Goal: Task Accomplishment & Management: Use online tool/utility

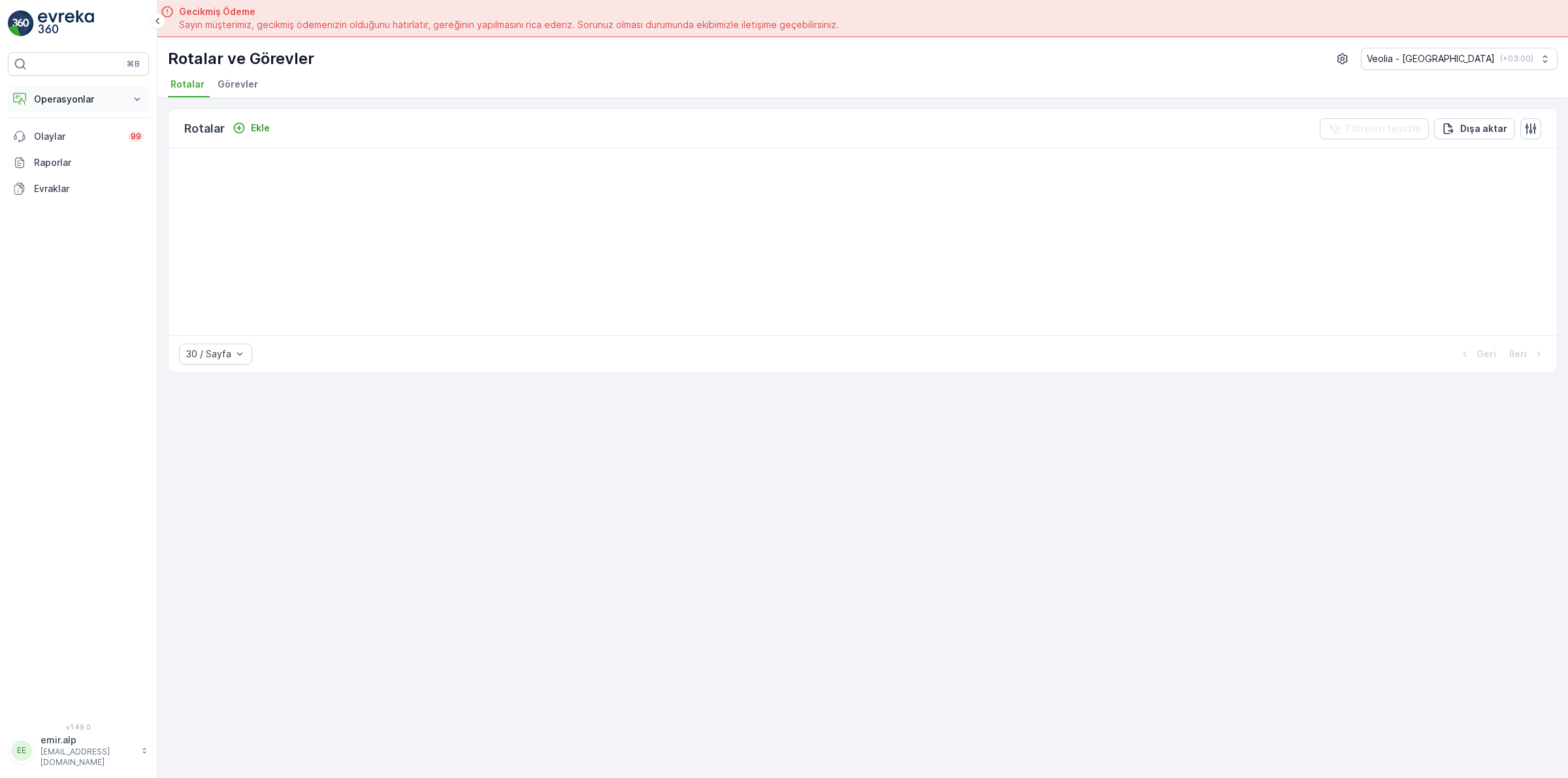
click at [105, 105] on p "Operasyonlar" at bounding box center [78, 99] width 89 height 13
click at [100, 153] on p "Rotalar & Görevler" at bounding box center [74, 158] width 81 height 13
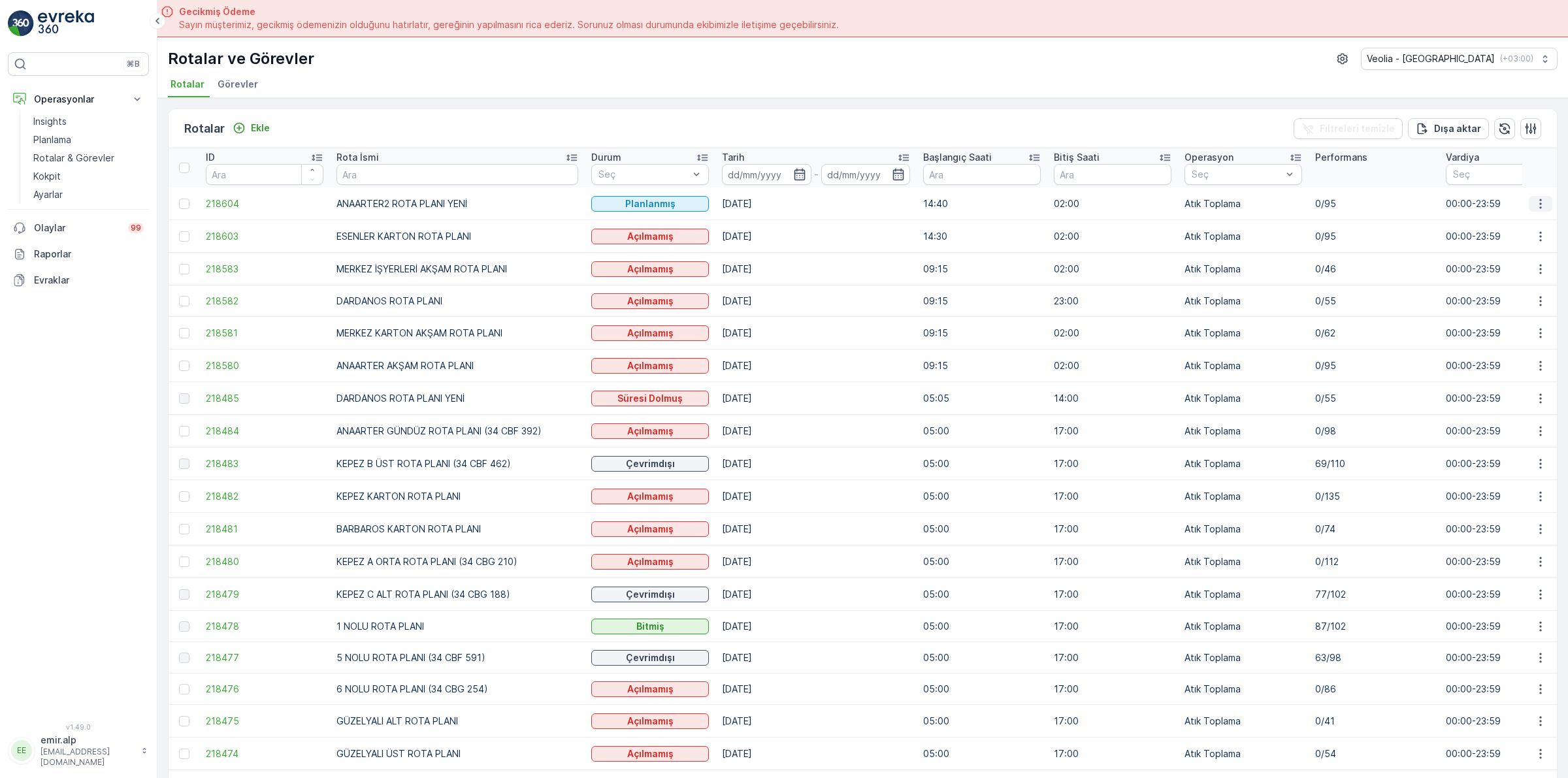
click at [1540, 200] on icon "button" at bounding box center [1540, 203] width 2 height 9
click at [1479, 272] on span "Atanan Kişiyi Değiştir" at bounding box center [1504, 278] width 92 height 13
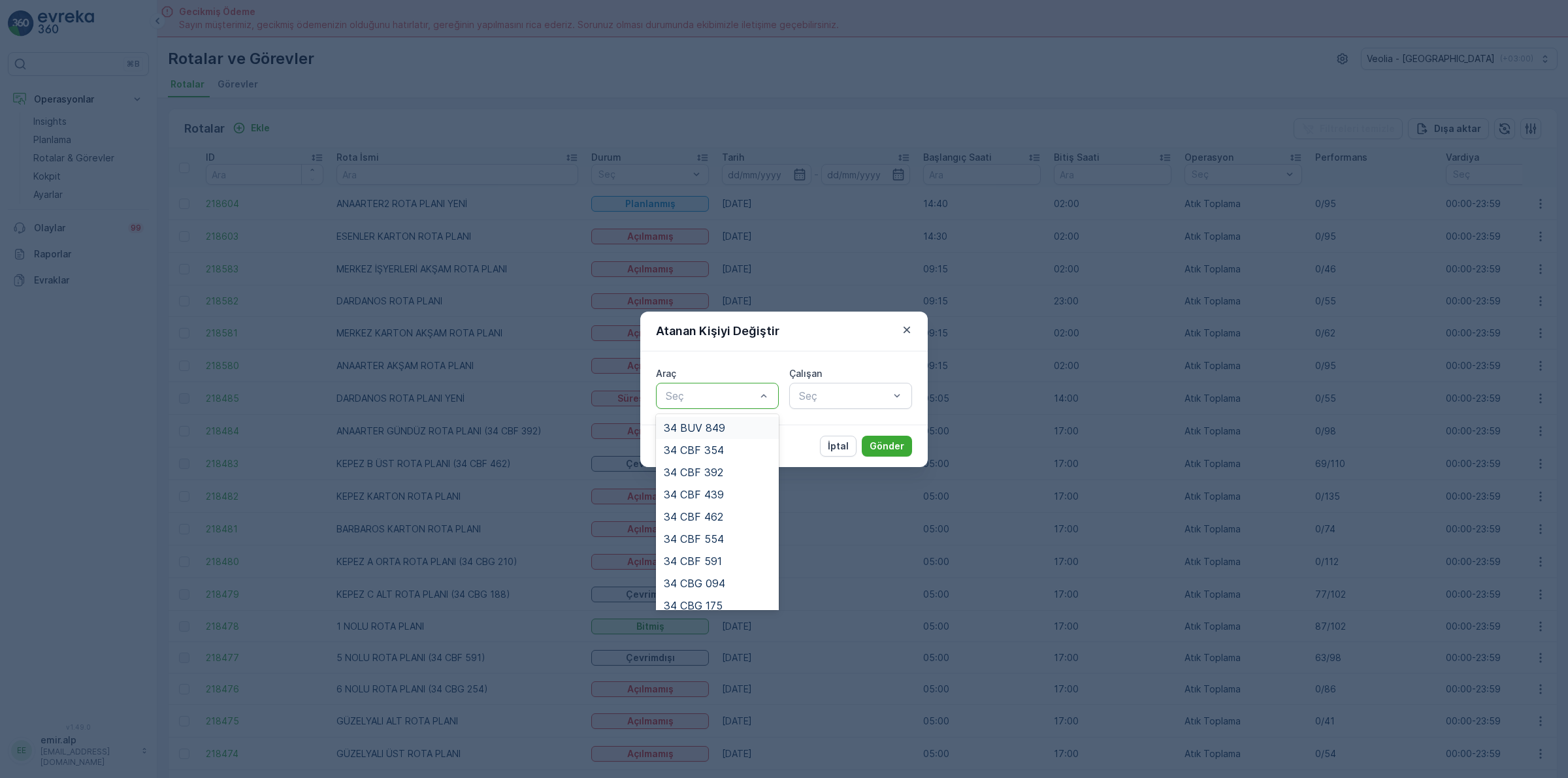
click at [694, 397] on div at bounding box center [710, 395] width 93 height 12
type input "886"
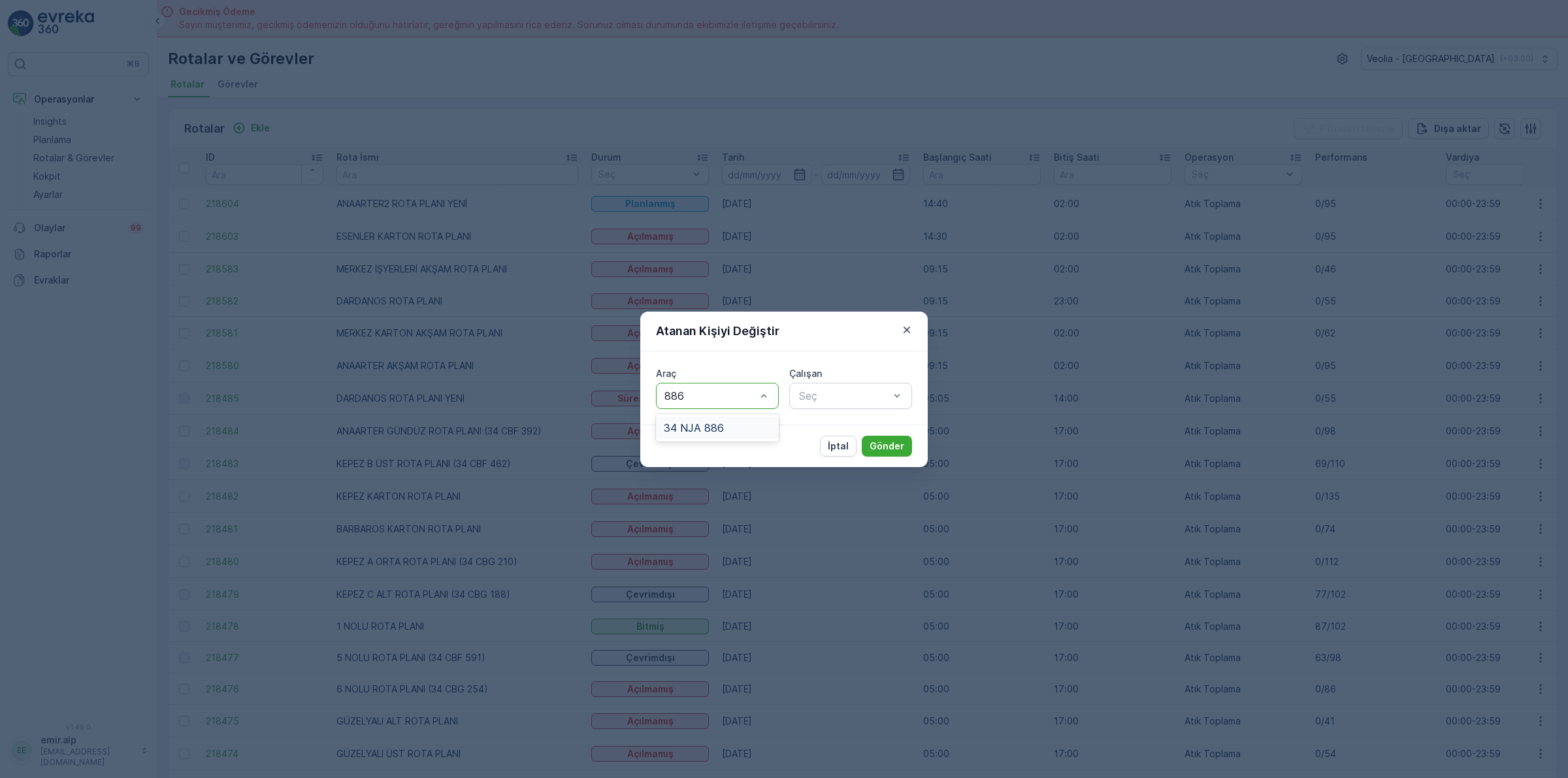
click at [709, 435] on div "34 NJA 886" at bounding box center [717, 428] width 123 height 22
click at [873, 396] on div at bounding box center [844, 395] width 93 height 12
type input "UYGU"
click at [828, 432] on span "[PERSON_NAME]" at bounding box center [841, 428] width 88 height 12
click at [886, 444] on p "Gönder" at bounding box center [887, 446] width 35 height 13
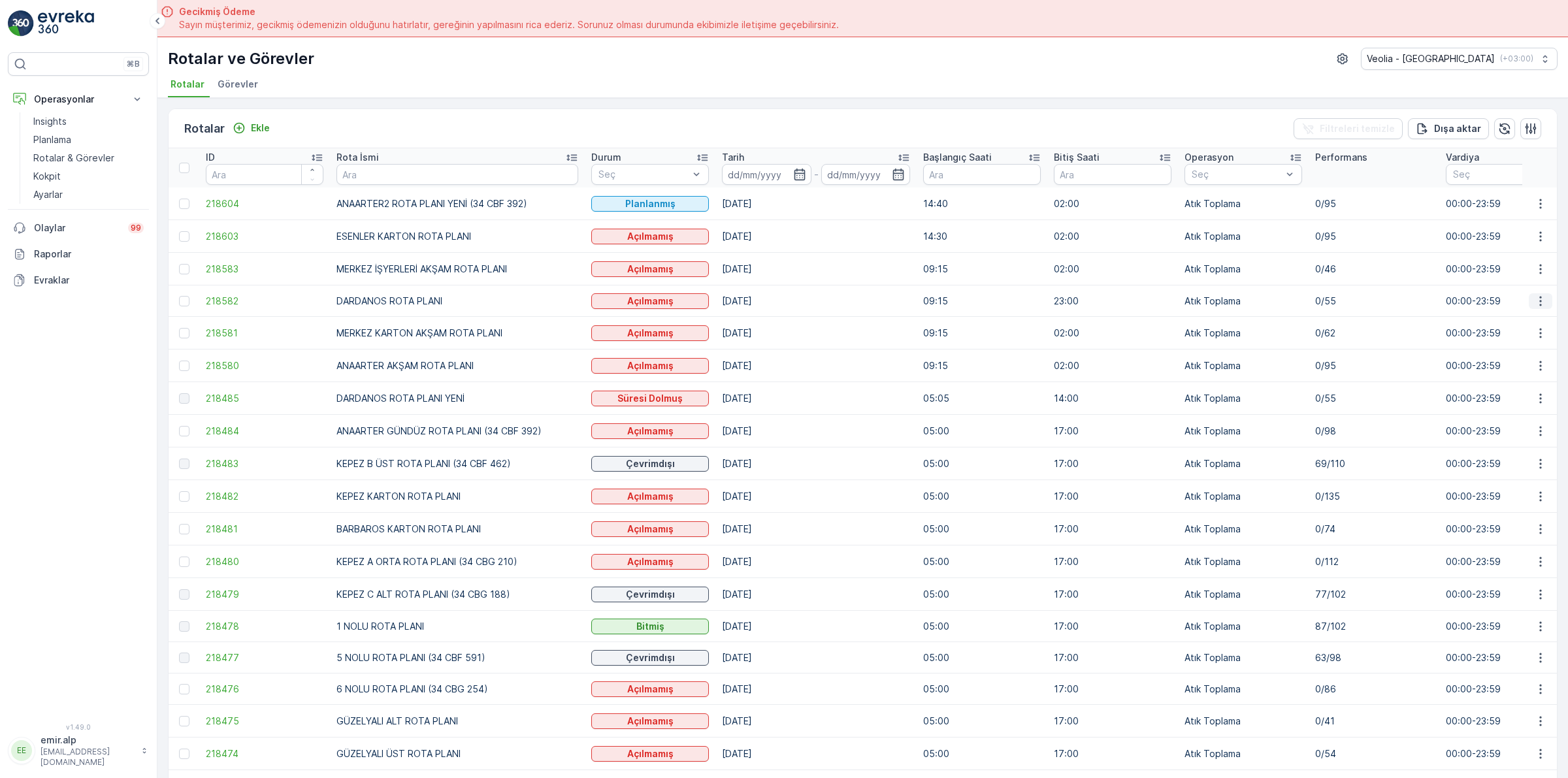
click at [1534, 297] on icon "button" at bounding box center [1540, 301] width 13 height 13
click at [1484, 369] on span "Atanan Kişiyi Değiştir" at bounding box center [1504, 376] width 92 height 13
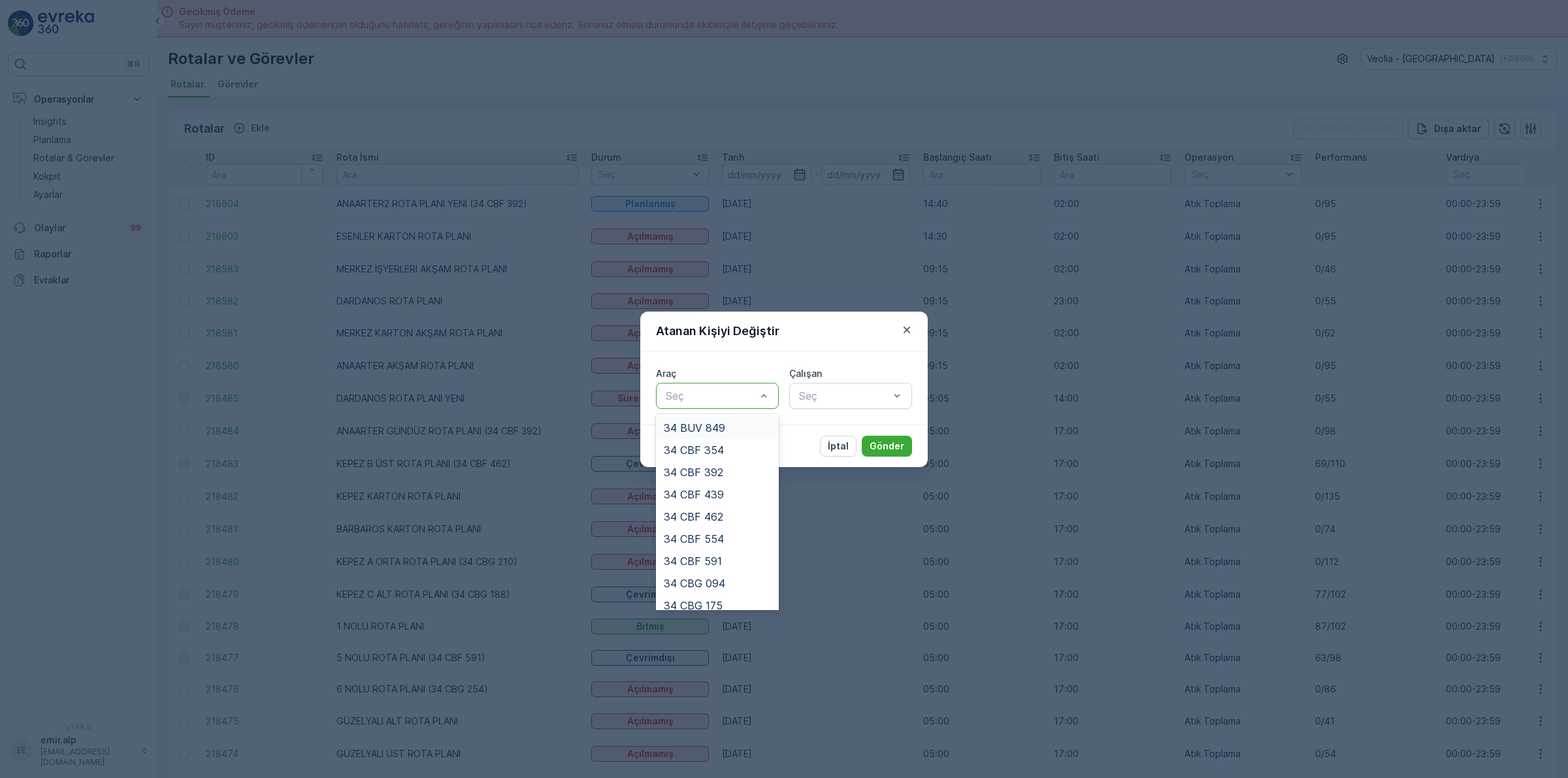
click at [707, 406] on div "Seç" at bounding box center [717, 395] width 123 height 26
type input "254"
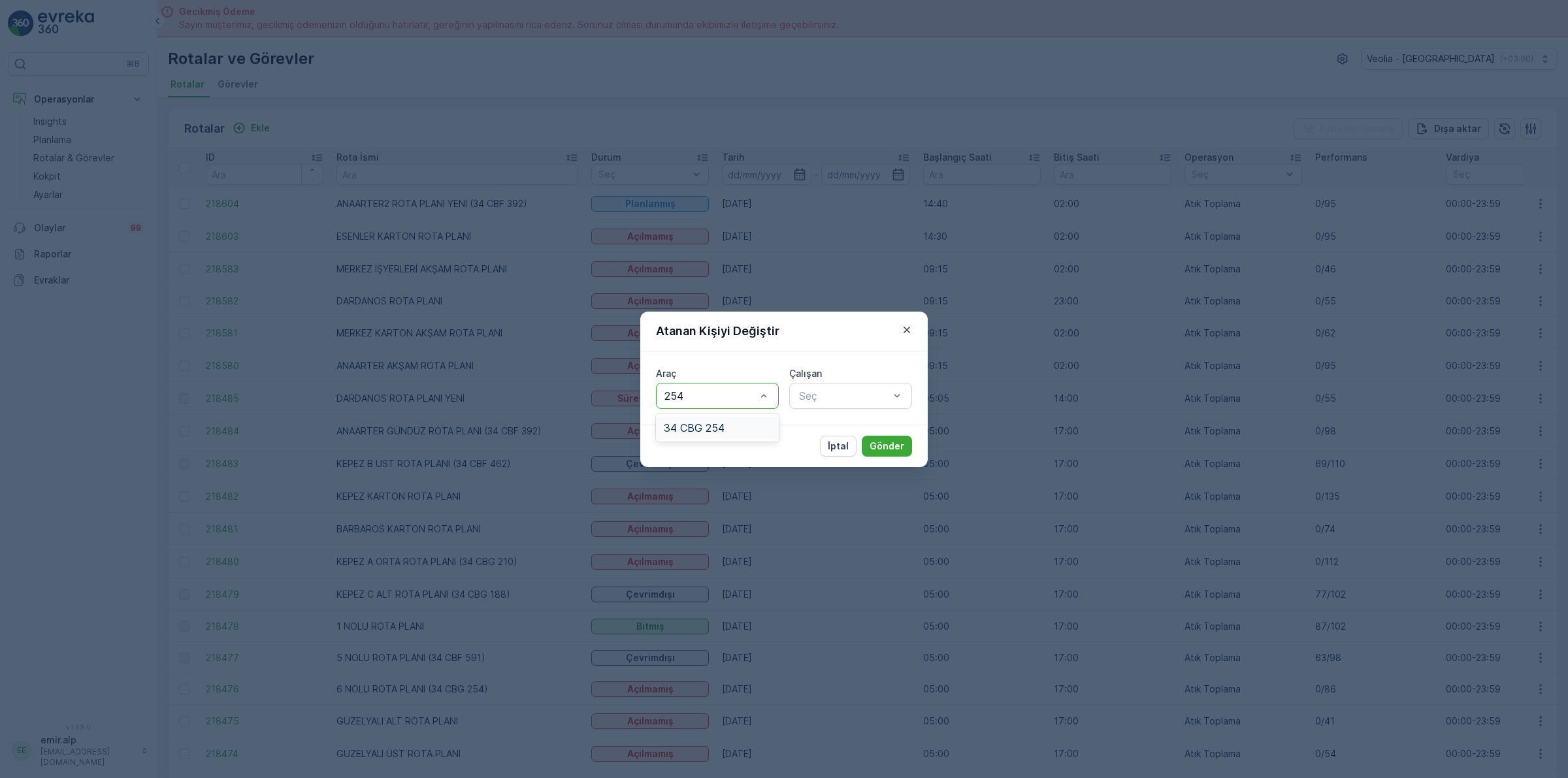
click at [709, 418] on div "34 CBG 254" at bounding box center [717, 428] width 123 height 22
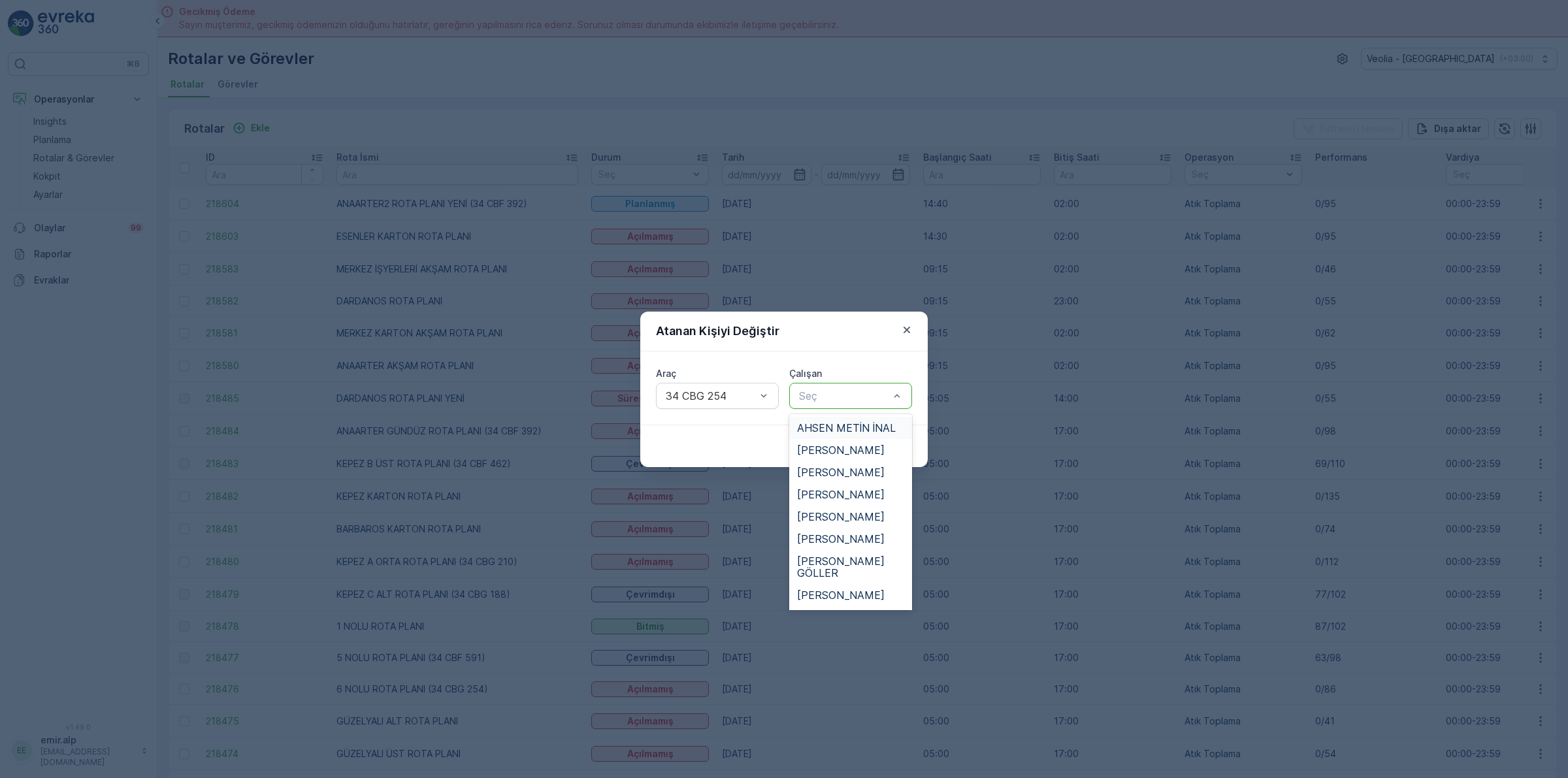
click at [837, 408] on div "Seç" at bounding box center [850, 395] width 123 height 26
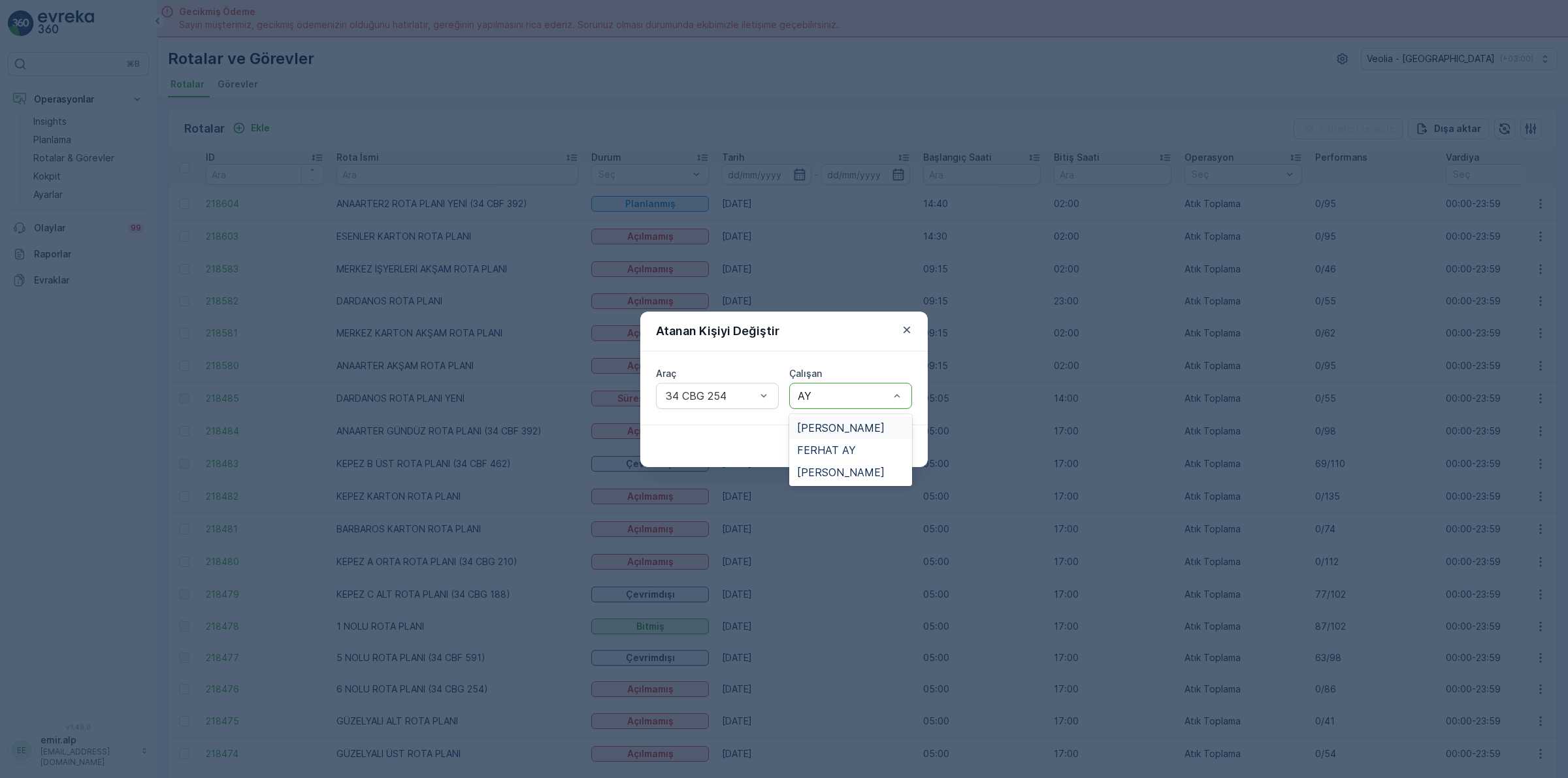
type input "AYD"
click at [817, 428] on span "[PERSON_NAME]" at bounding box center [841, 428] width 88 height 12
click at [887, 453] on button "Gönder" at bounding box center [887, 446] width 51 height 21
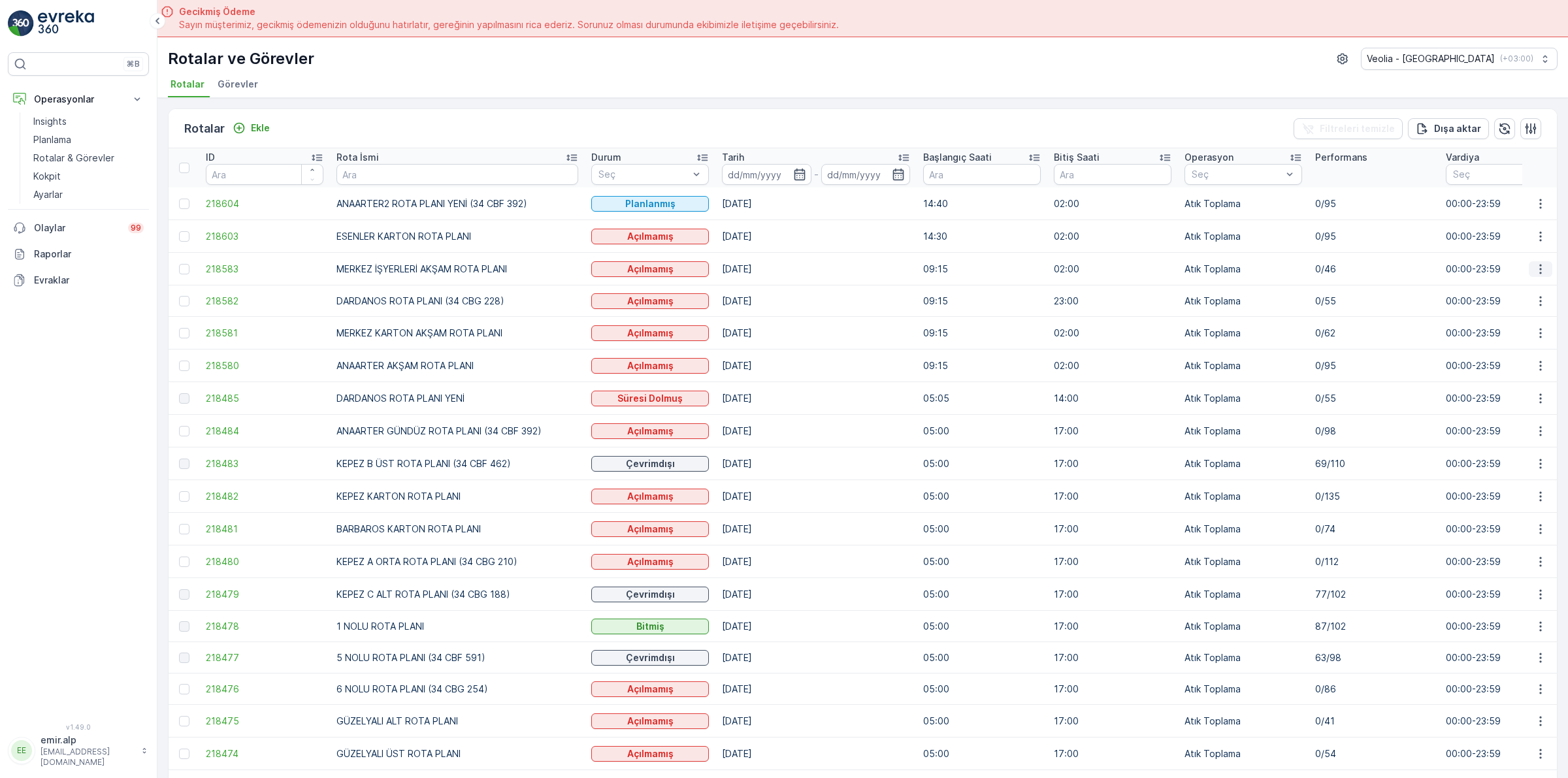
click at [1537, 272] on icon "button" at bounding box center [1540, 269] width 13 height 13
click at [1521, 340] on span "Atanan Kişiyi Değiştir" at bounding box center [1504, 343] width 92 height 13
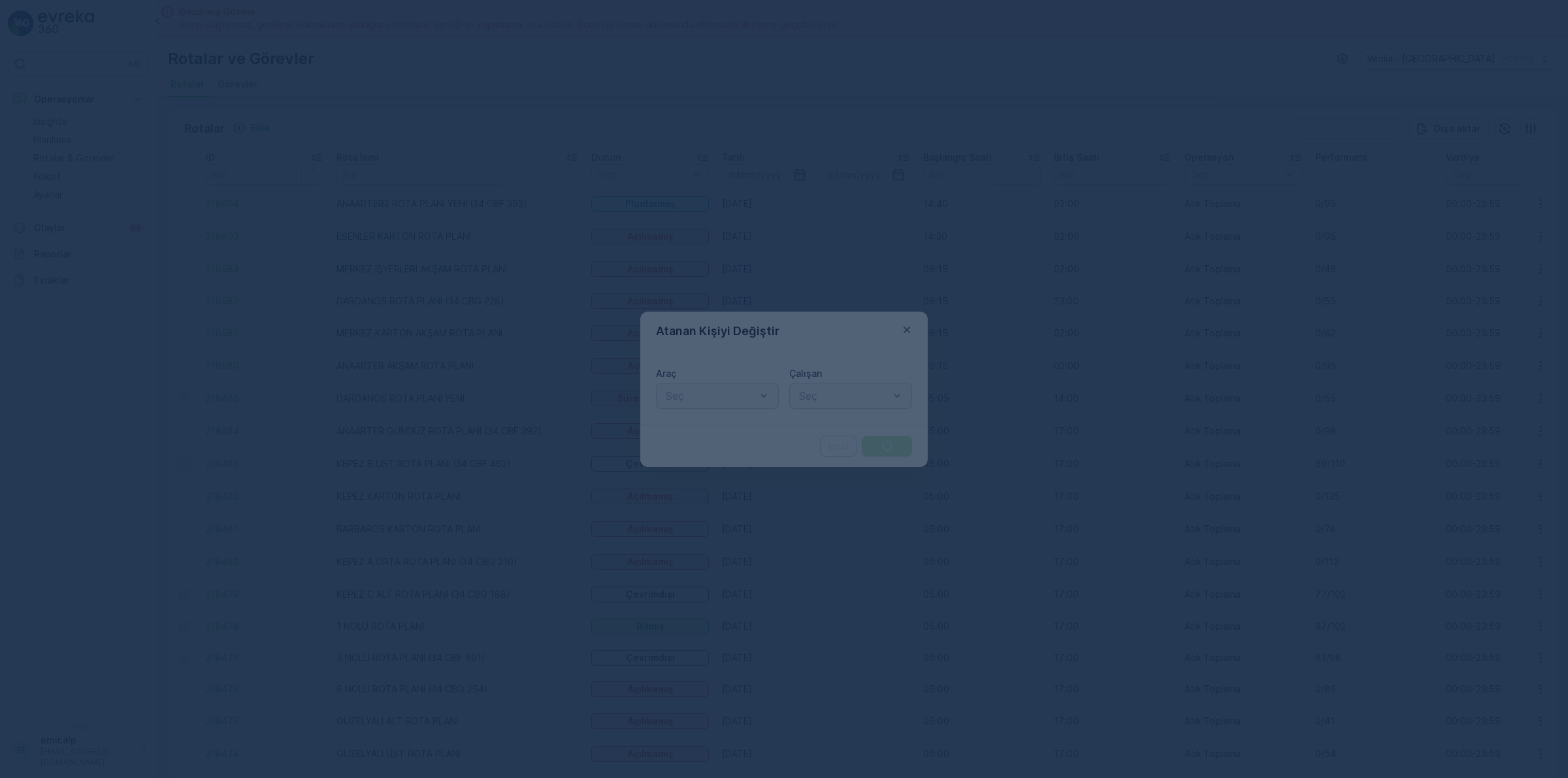
click at [712, 399] on div at bounding box center [784, 389] width 1568 height 778
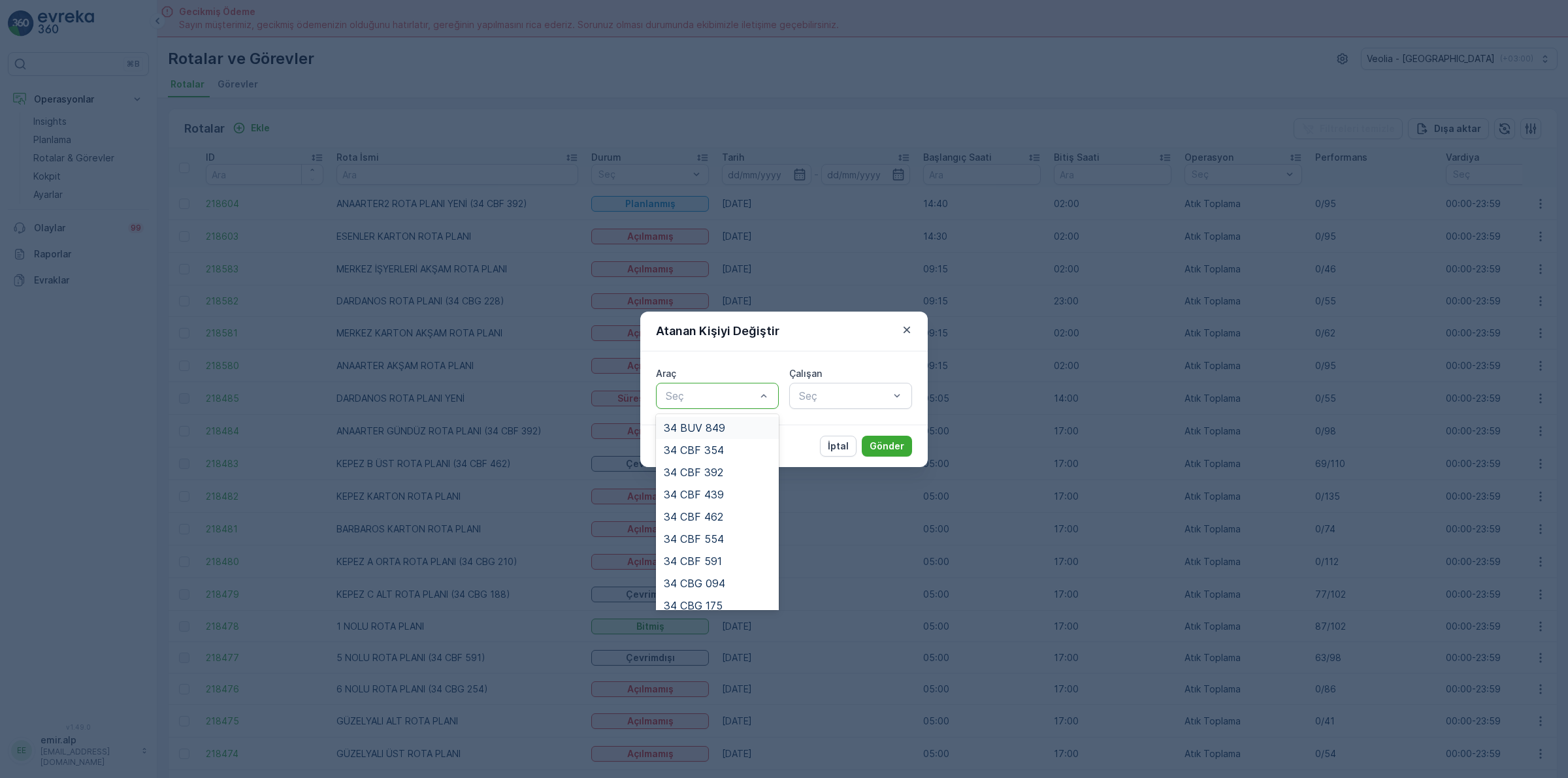
click at [702, 396] on div at bounding box center [710, 395] width 93 height 12
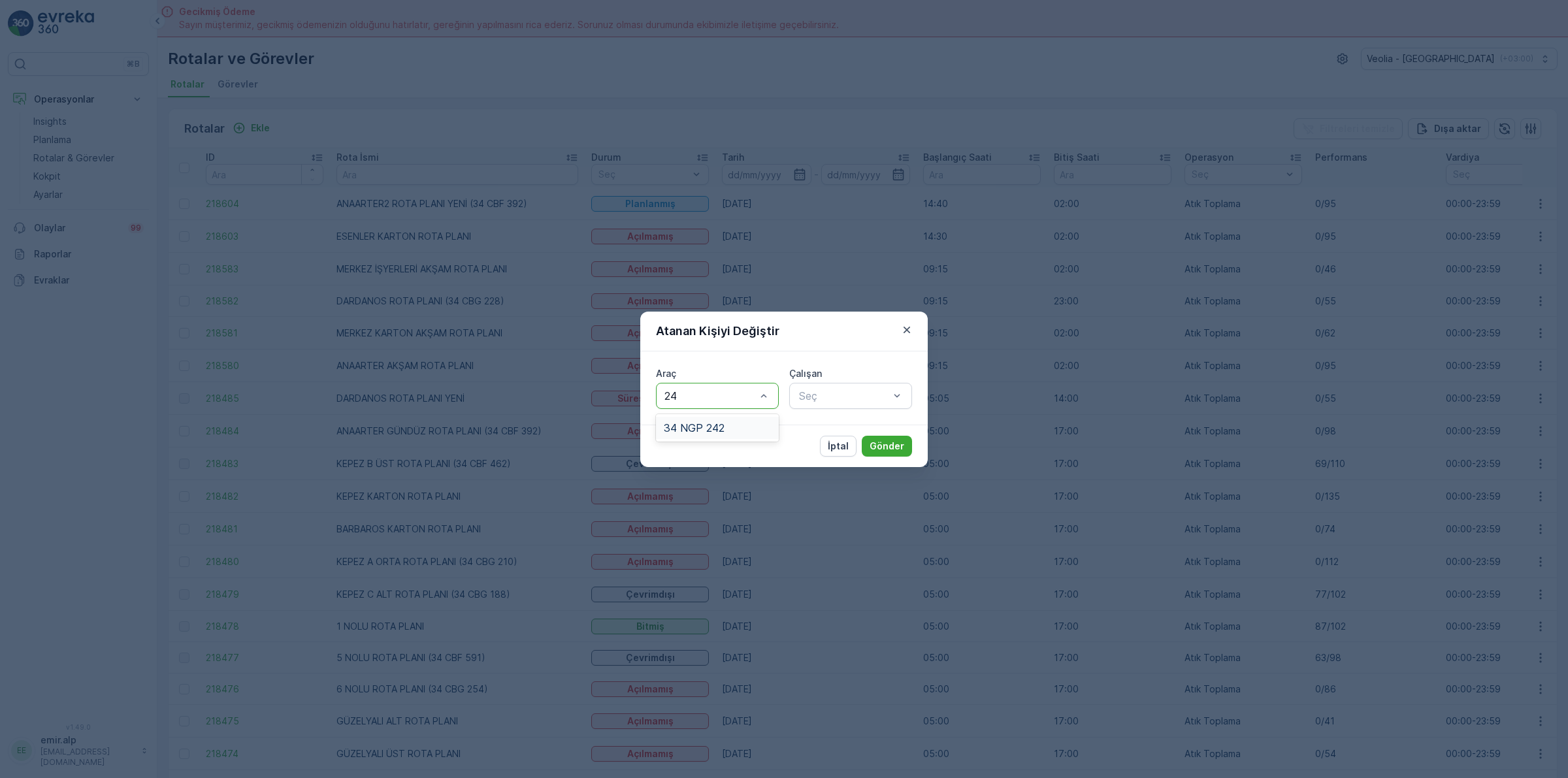
type input "242"
click at [720, 415] on div "34 NGP 242" at bounding box center [717, 428] width 123 height 28
click at [726, 417] on div "34 NGP 242" at bounding box center [717, 428] width 123 height 22
click at [901, 377] on div "Çalışan" at bounding box center [850, 373] width 123 height 13
click at [853, 392] on div at bounding box center [844, 395] width 93 height 12
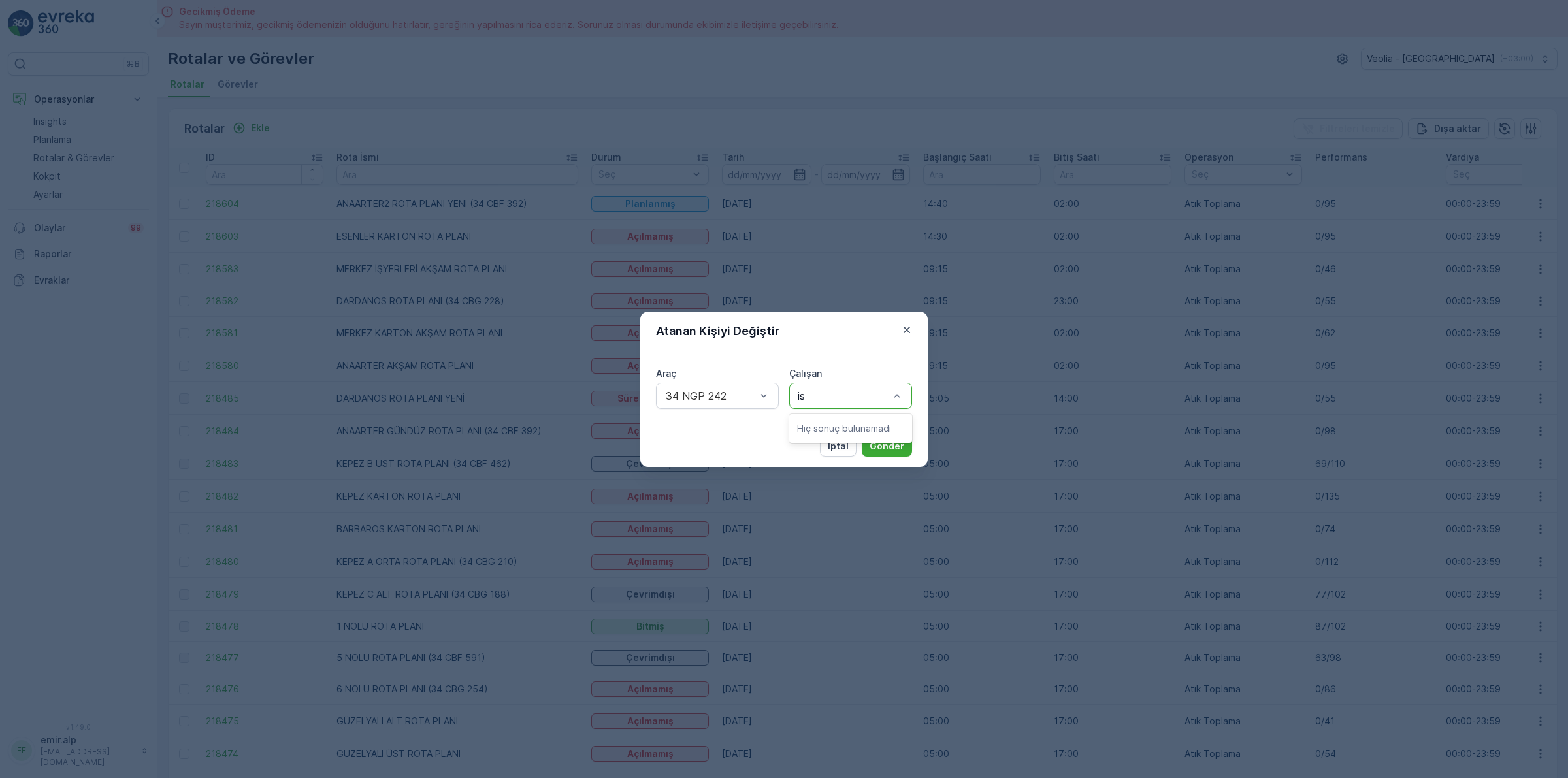
type input "i"
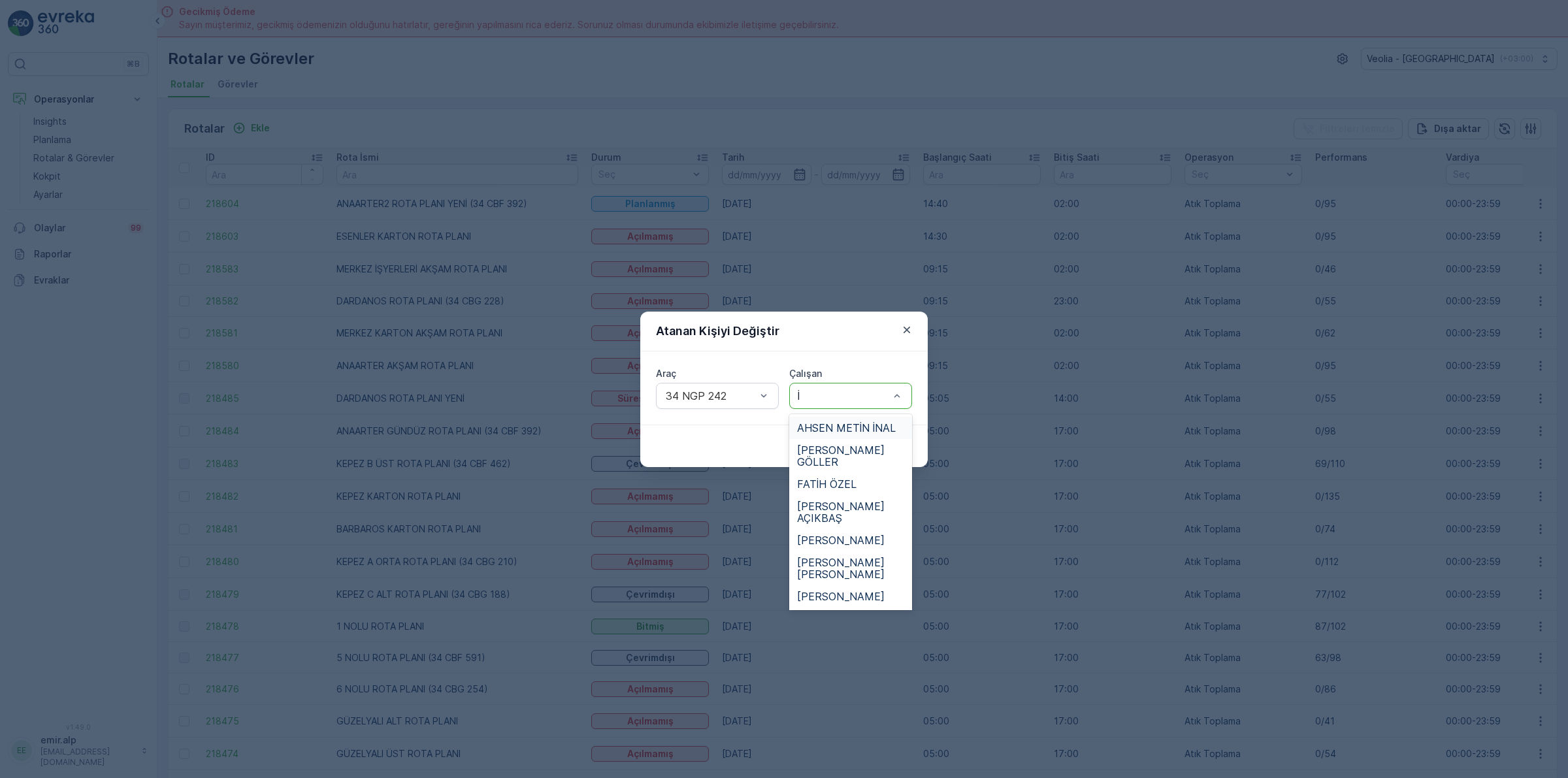
type input "İS"
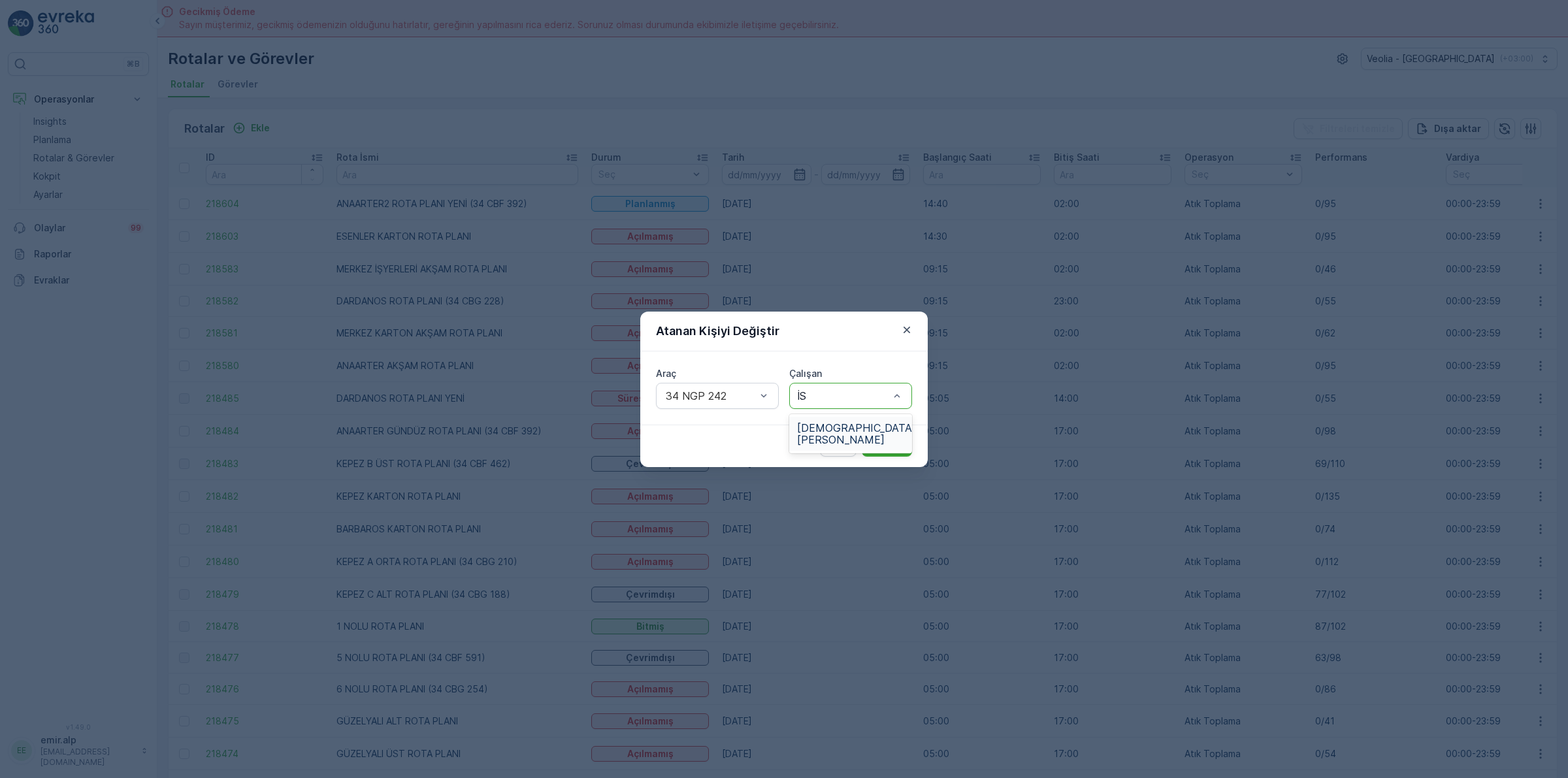
click at [807, 423] on span "[DEMOGRAPHIC_DATA][PERSON_NAME]" at bounding box center [856, 434] width 119 height 24
click at [878, 440] on p "Gönder" at bounding box center [887, 446] width 35 height 13
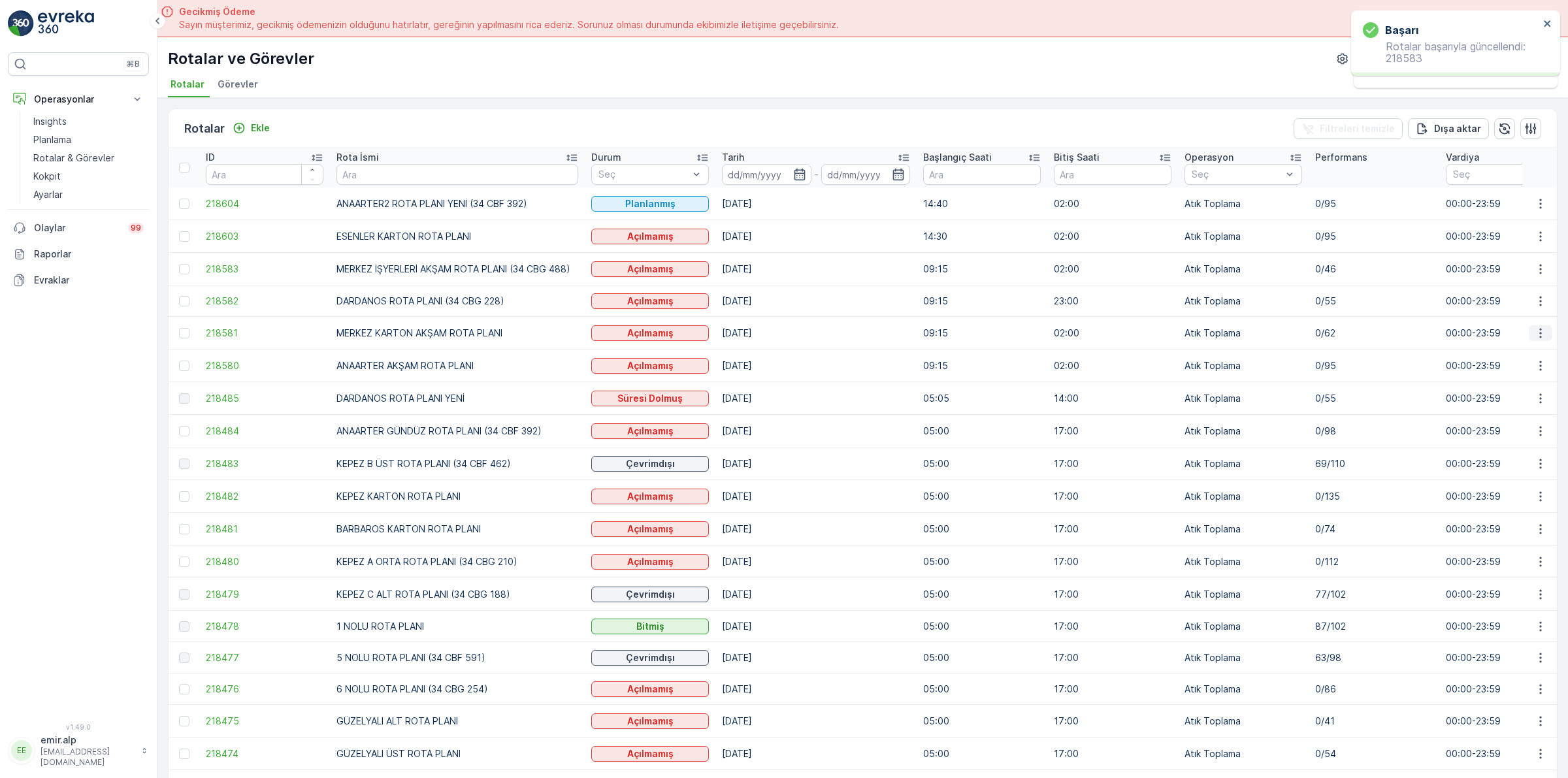
click at [1534, 330] on icon "button" at bounding box center [1540, 333] width 13 height 13
click at [1501, 409] on span "Atanan Kişiyi Değiştir" at bounding box center [1504, 407] width 92 height 13
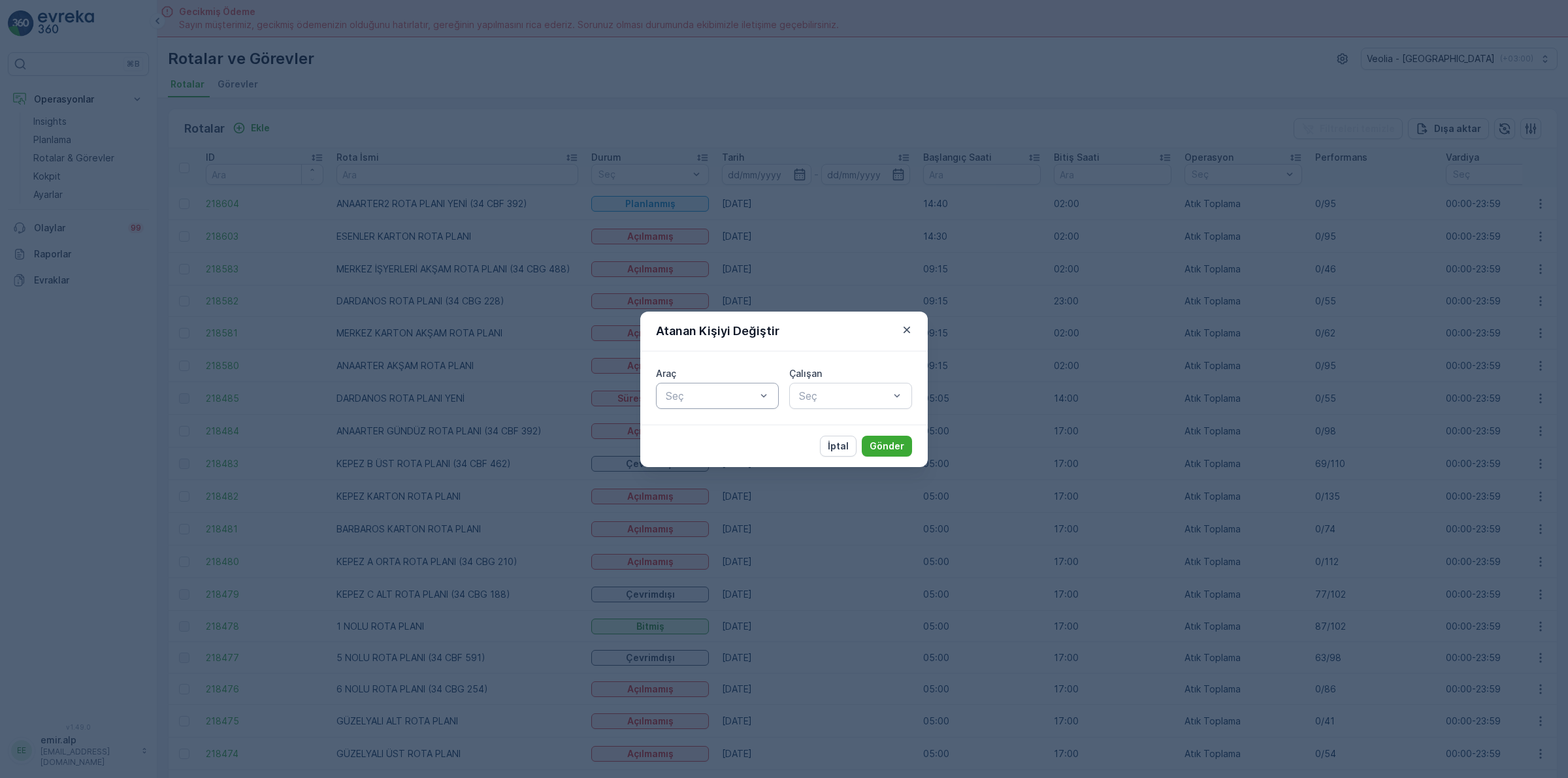
click at [703, 401] on div at bounding box center [710, 395] width 93 height 12
type input "316"
click at [716, 430] on span "34 NGP 316" at bounding box center [694, 428] width 60 height 12
click at [815, 395] on div at bounding box center [844, 395] width 93 height 12
type input "SELÇ"
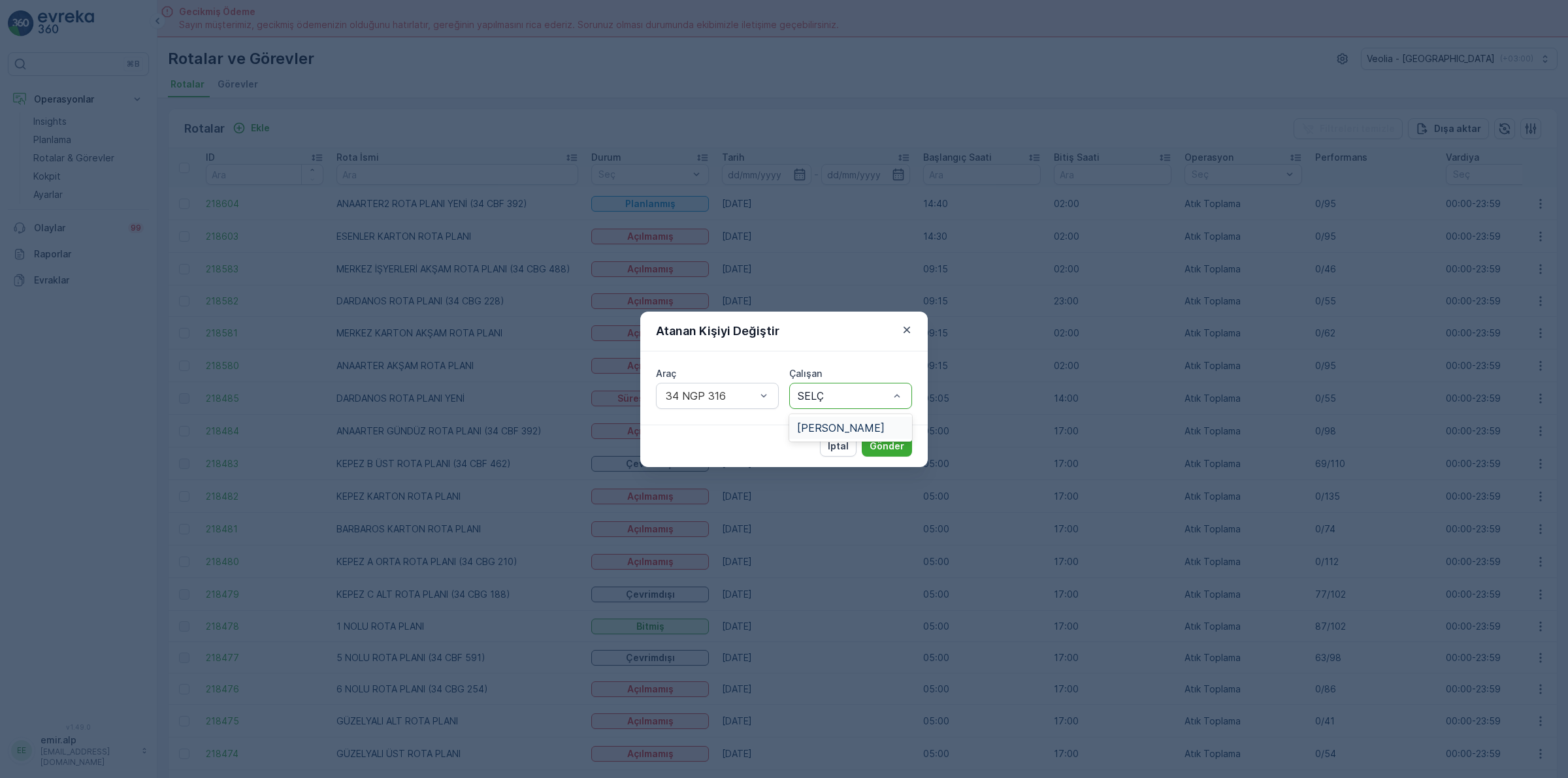
click at [849, 428] on span "[PERSON_NAME]" at bounding box center [841, 428] width 88 height 12
click at [913, 451] on div "İptal Gönder" at bounding box center [784, 446] width 288 height 43
click at [886, 448] on p "Gönder" at bounding box center [887, 446] width 35 height 13
